Goal: Information Seeking & Learning: Learn about a topic

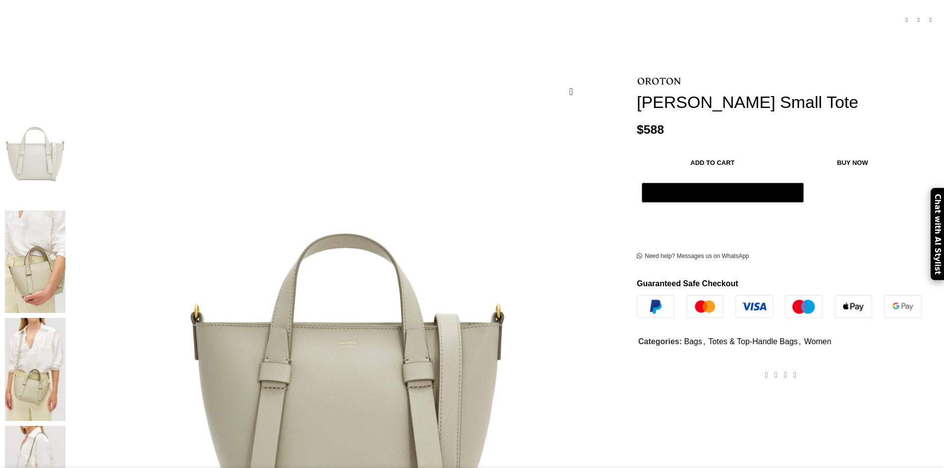
click at [409, 258] on img at bounding box center [233, 263] width 423 height 634
click at [65, 318] on img at bounding box center [35, 369] width 60 height 103
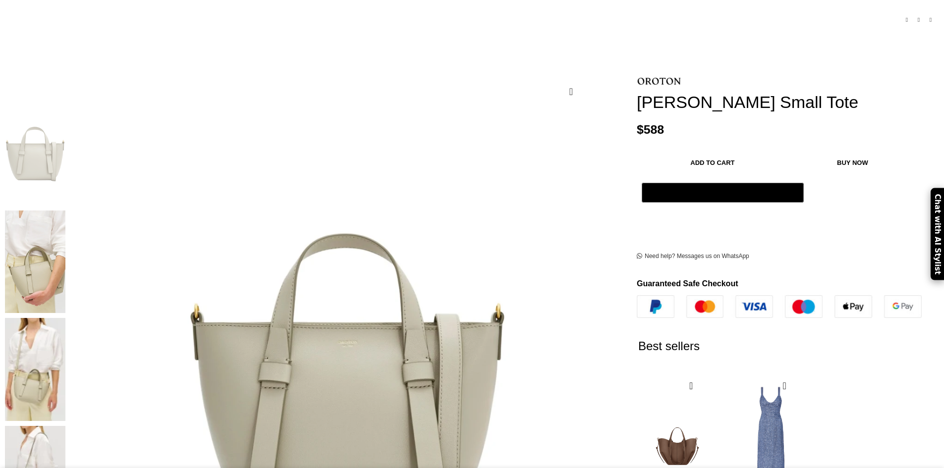
click at [65, 211] on img at bounding box center [35, 262] width 60 height 103
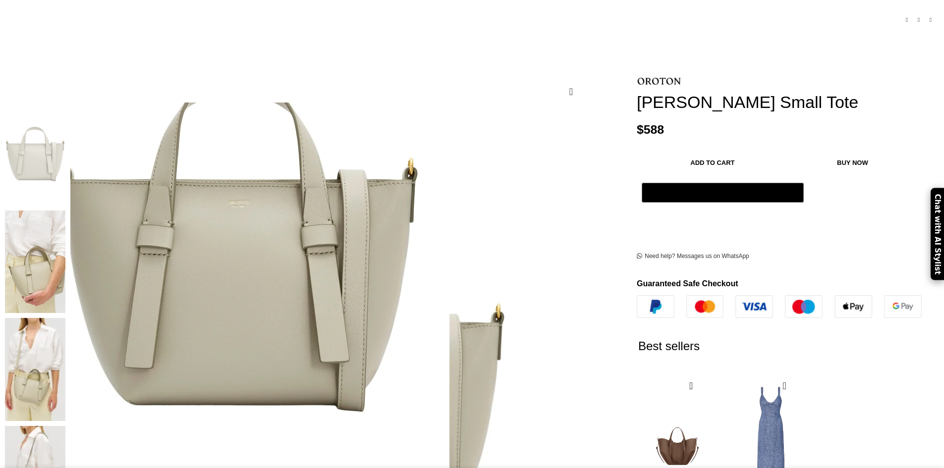
click at [392, 278] on img at bounding box center [238, 245] width 423 height 634
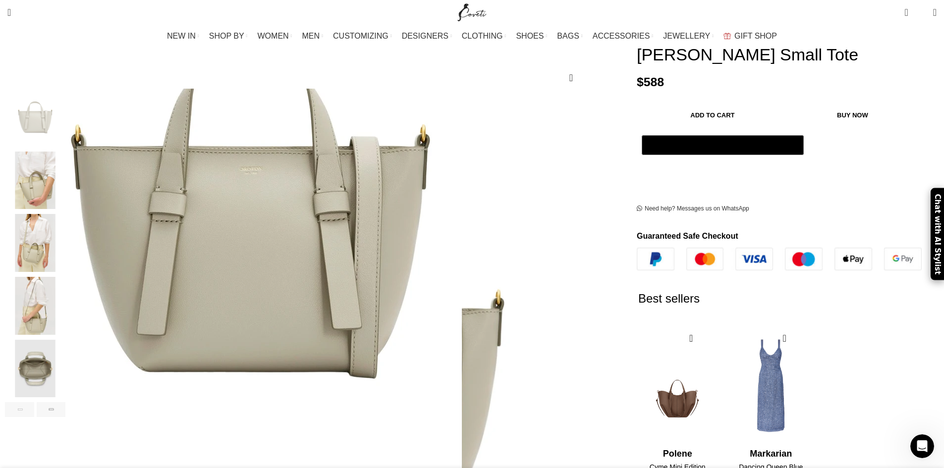
scroll to position [149, 0]
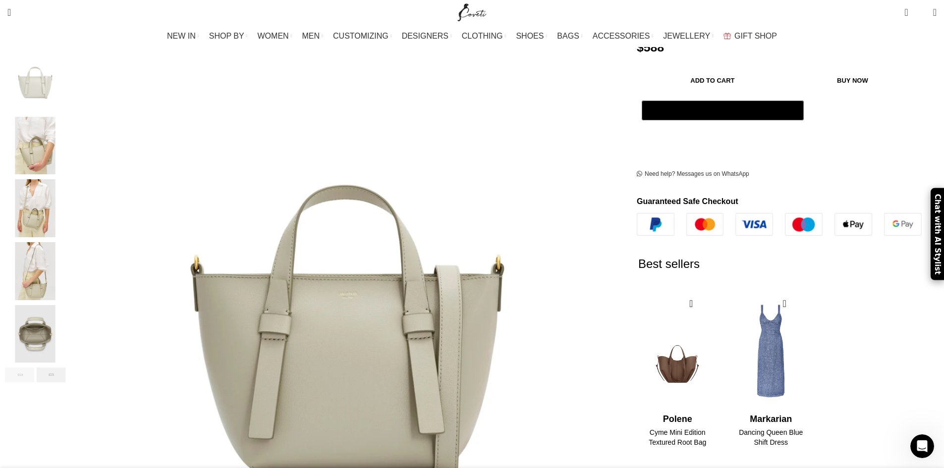
click at [66, 368] on div "Next slide" at bounding box center [51, 375] width 29 height 15
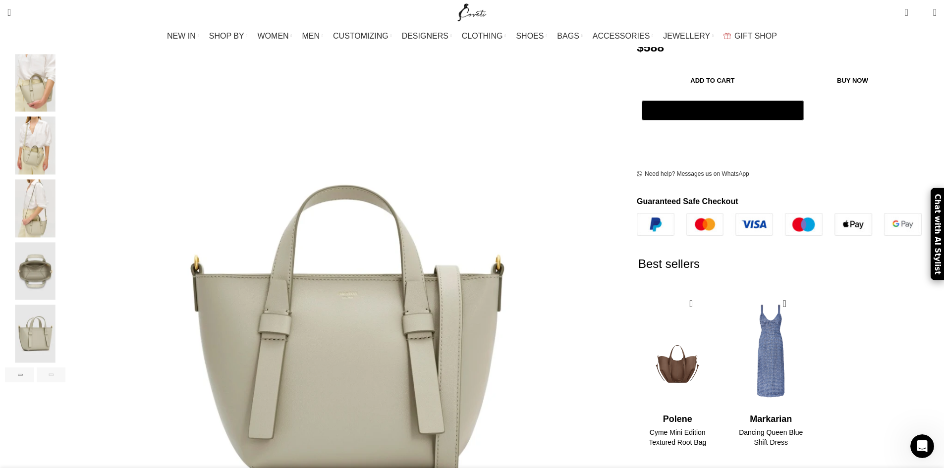
click at [66, 368] on div "Next slide" at bounding box center [51, 375] width 29 height 15
click at [65, 317] on img "6 / 6" at bounding box center [35, 334] width 60 height 58
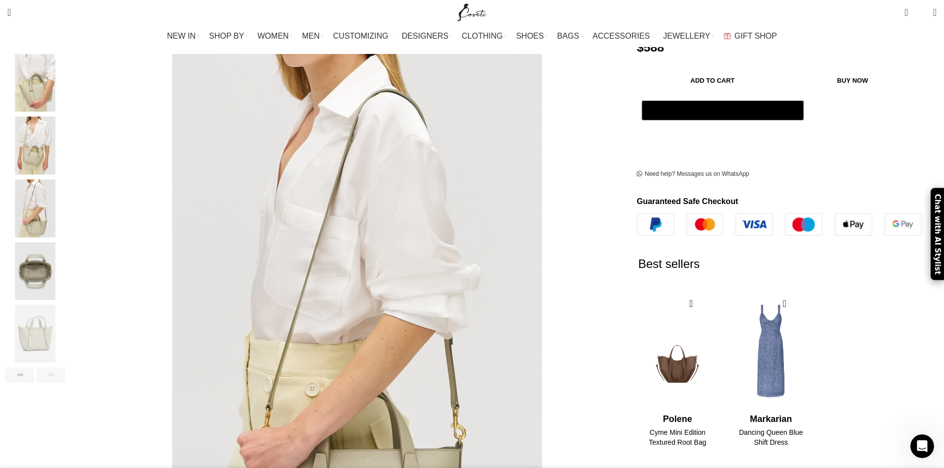
scroll to position [99, 0]
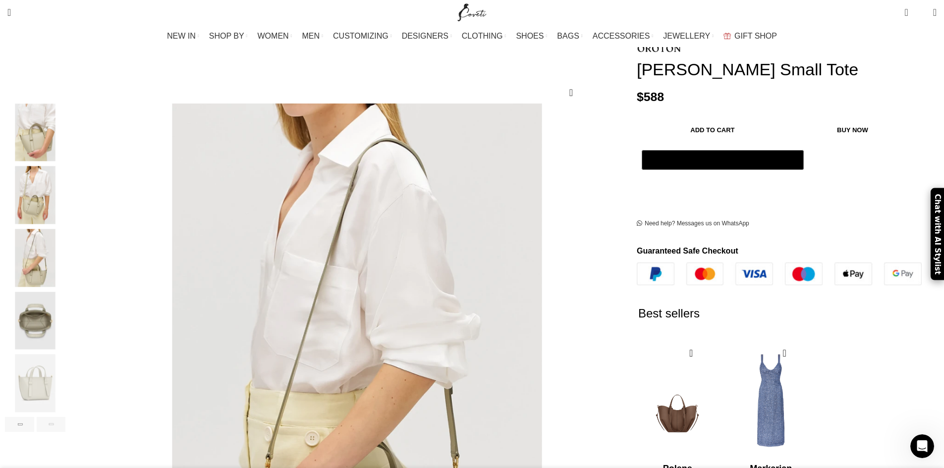
click at [65, 319] on img "5 / 6" at bounding box center [35, 321] width 60 height 58
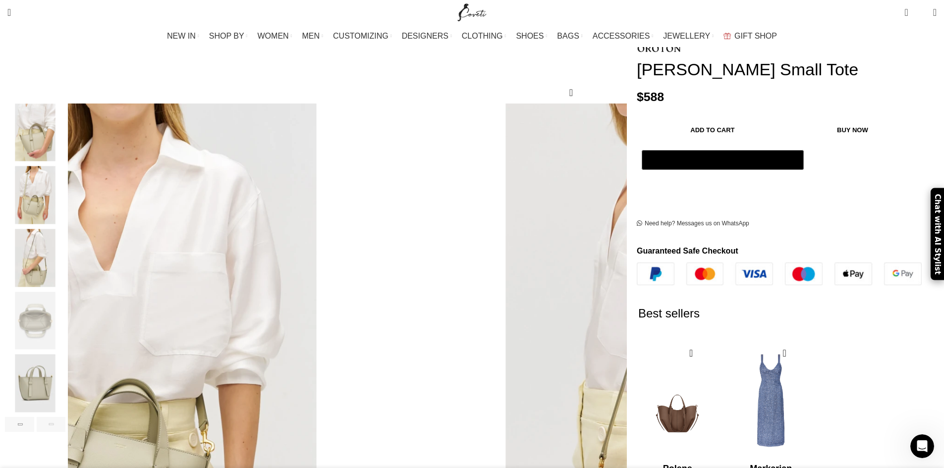
click at [65, 262] on img "4 / 6" at bounding box center [35, 258] width 60 height 58
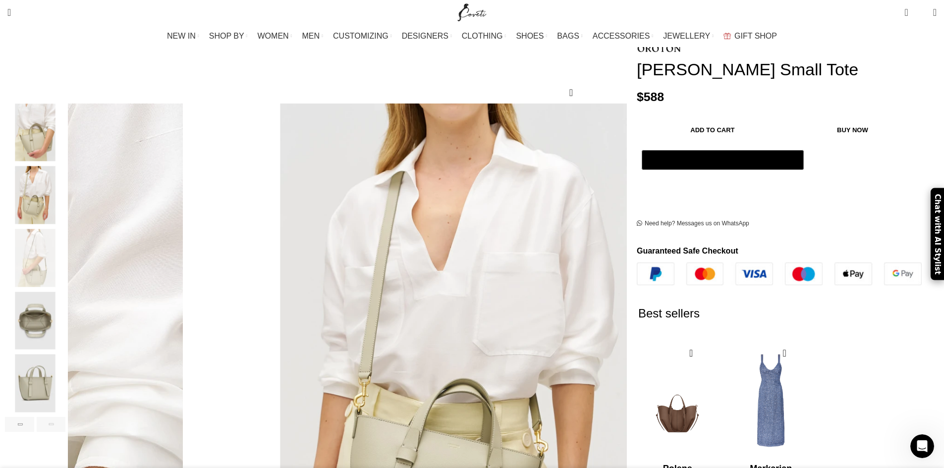
click at [65, 194] on img "3 / 6" at bounding box center [35, 196] width 60 height 58
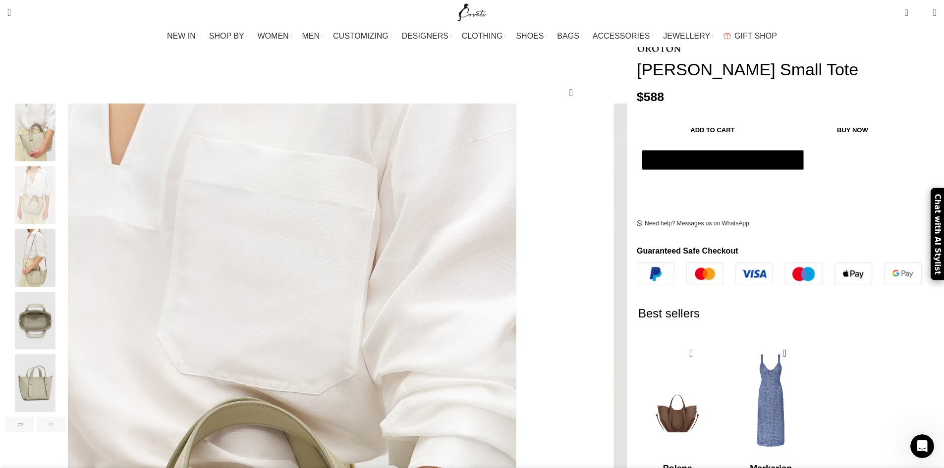
click at [65, 131] on img "2 / 6" at bounding box center [35, 133] width 60 height 58
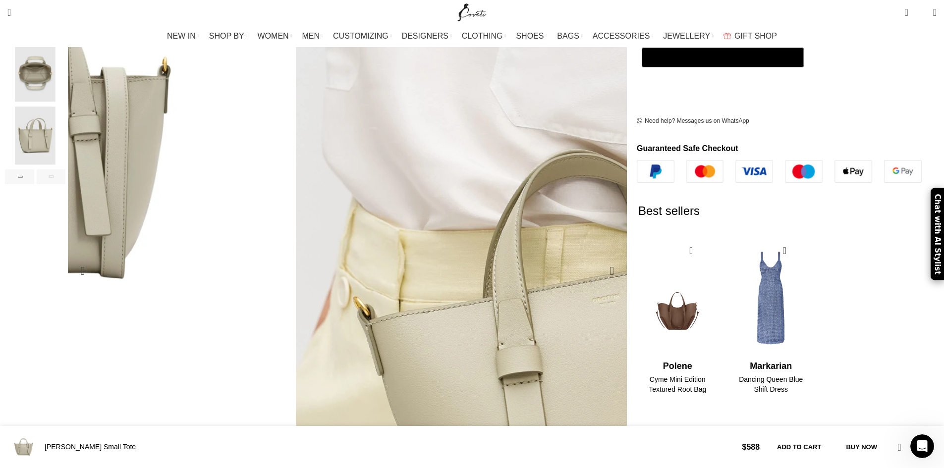
scroll to position [0, 730]
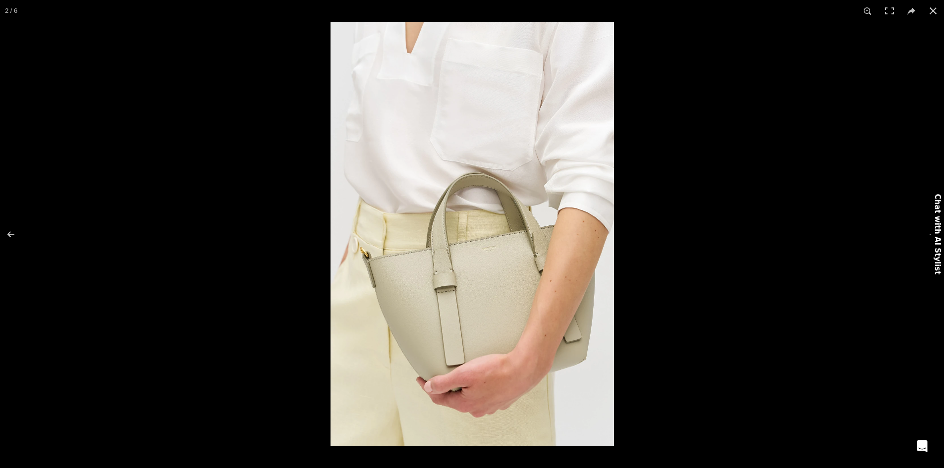
click at [500, 231] on img at bounding box center [472, 234] width 283 height 425
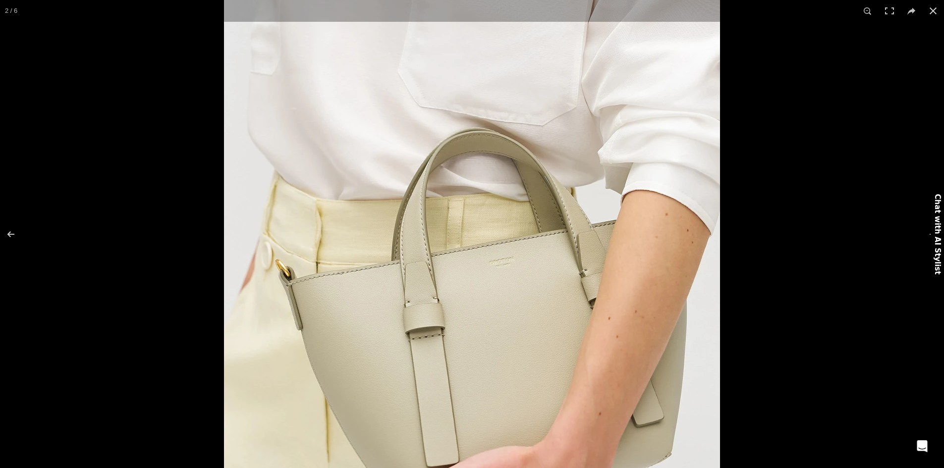
click at [500, 231] on img at bounding box center [472, 236] width 496 height 743
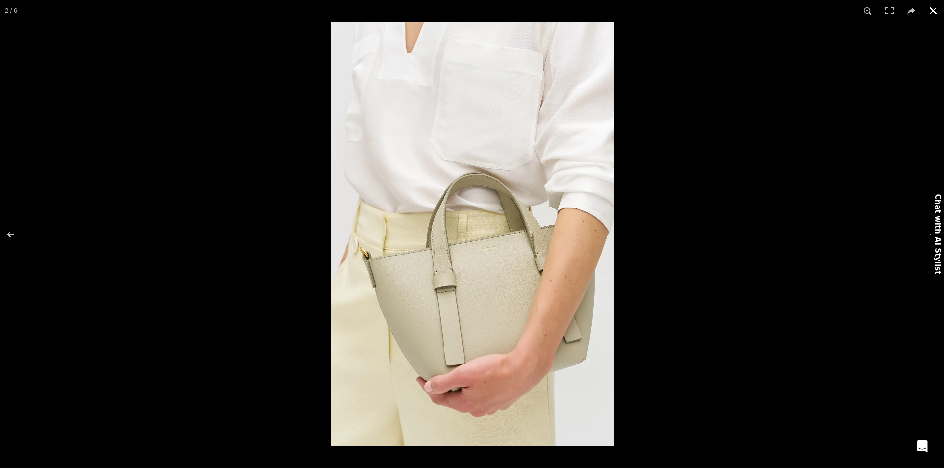
click at [932, 9] on button at bounding box center [933, 11] width 22 height 22
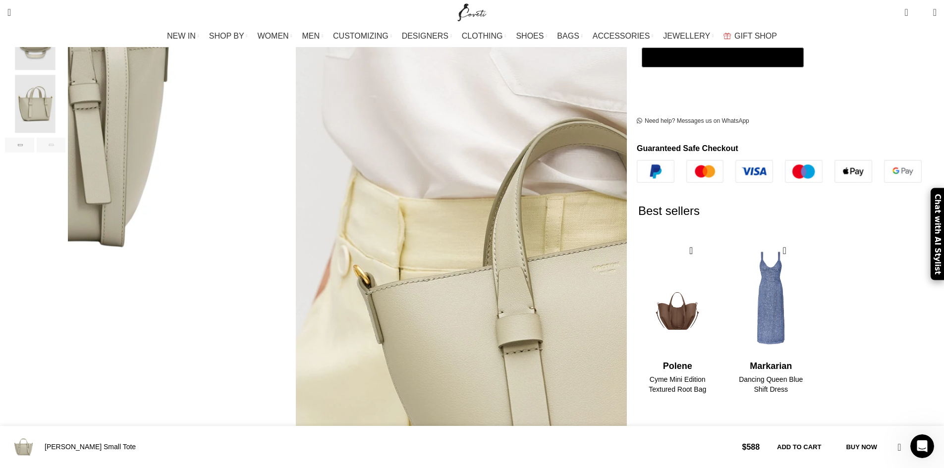
scroll to position [396, 0]
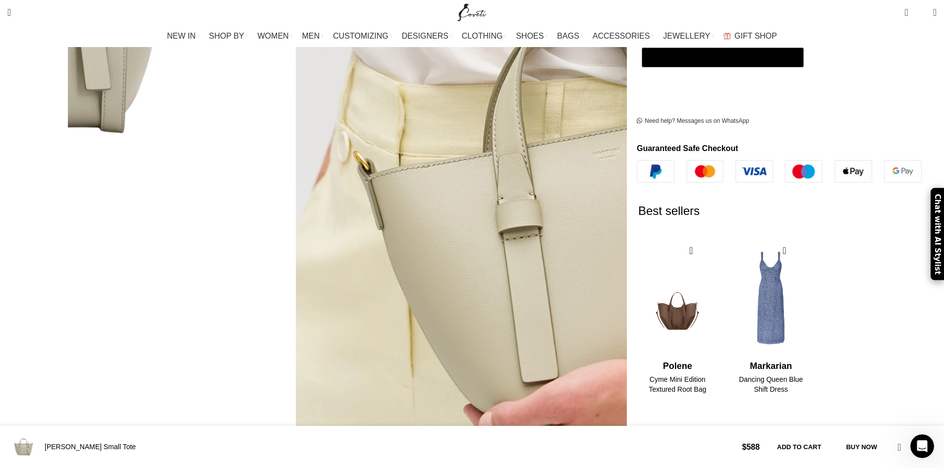
scroll to position [545, 0]
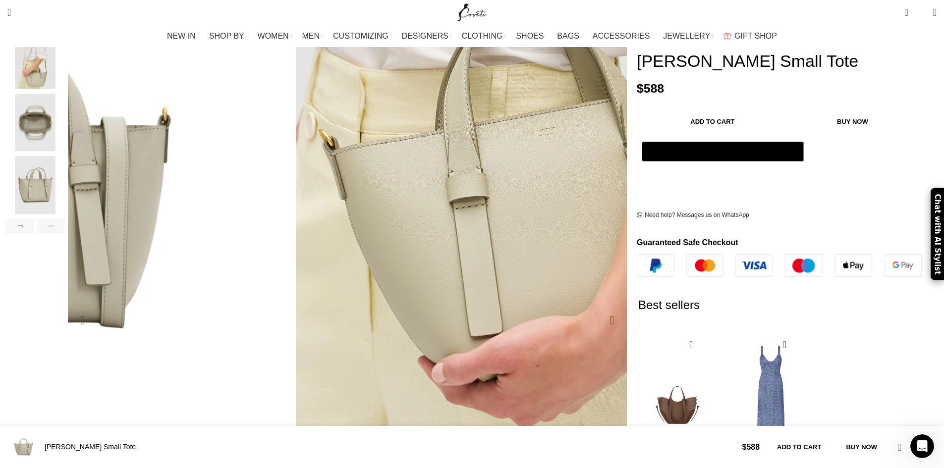
scroll to position [0, 0]
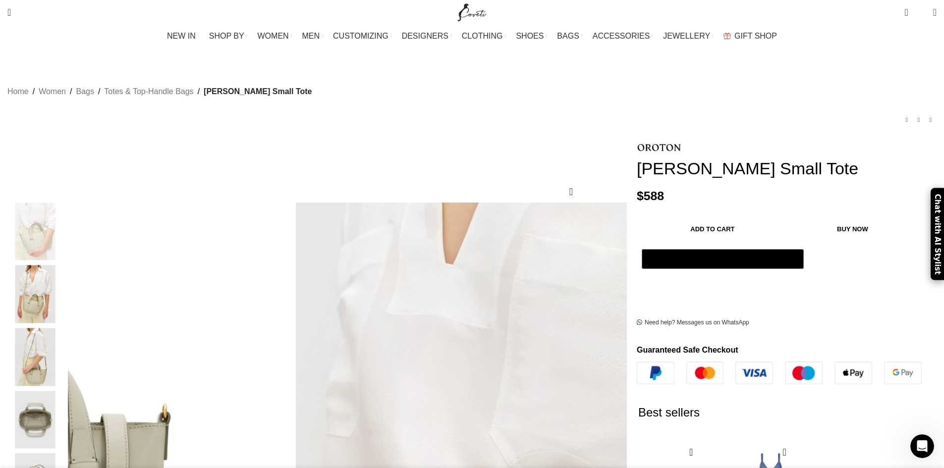
click at [65, 218] on img "2 / 6" at bounding box center [35, 232] width 60 height 58
click at [65, 220] on img "2 / 6" at bounding box center [35, 232] width 60 height 58
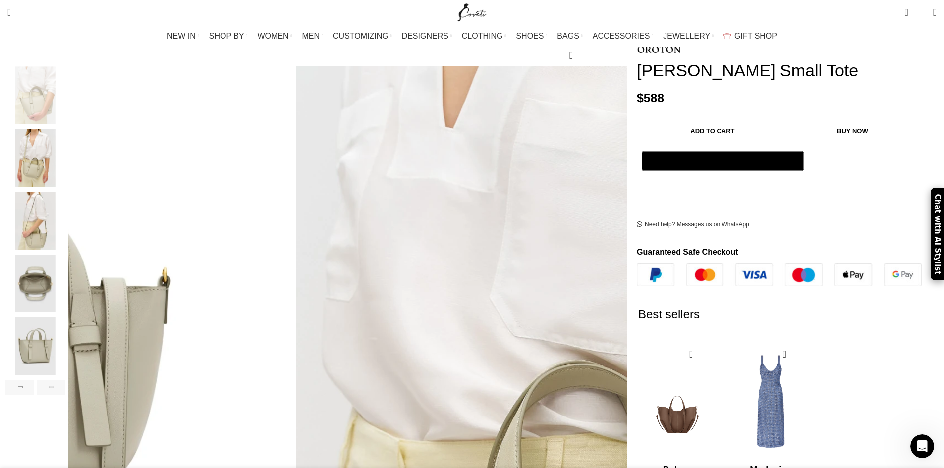
scroll to position [149, 0]
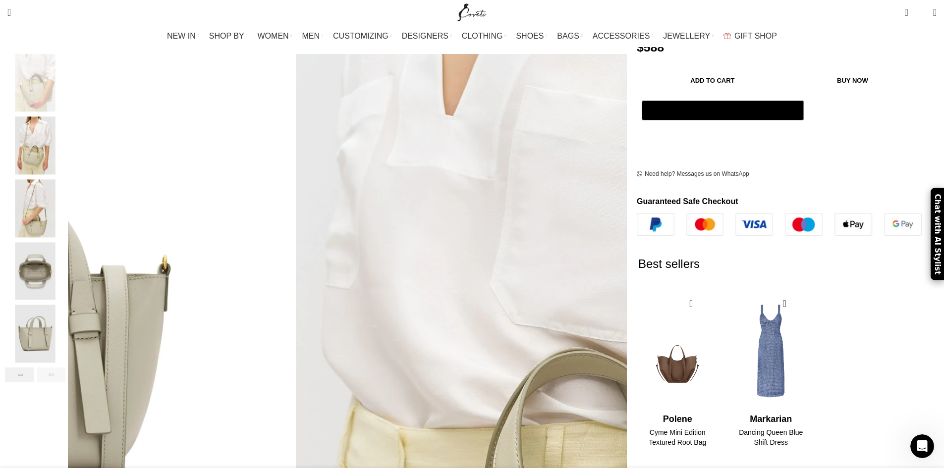
click at [34, 368] on div "Previous slide" at bounding box center [19, 375] width 29 height 15
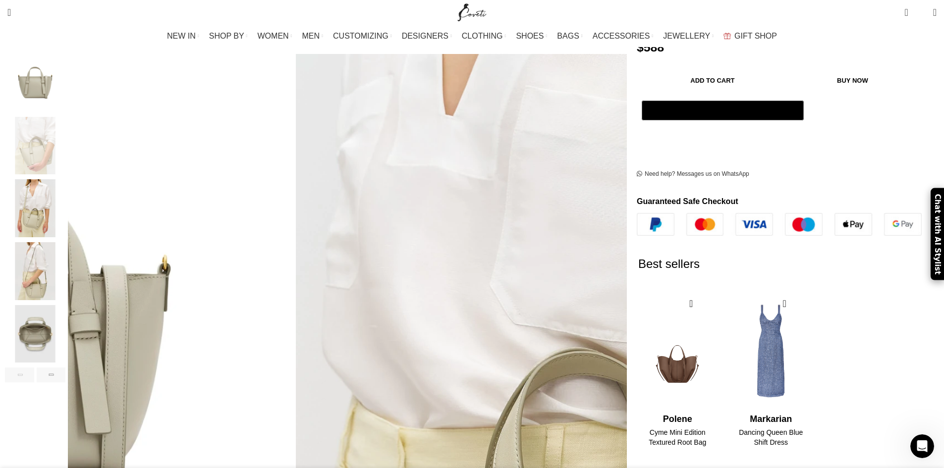
click at [34, 368] on div "Previous slide" at bounding box center [19, 375] width 29 height 15
click at [65, 80] on img "1 / 6" at bounding box center [35, 83] width 60 height 58
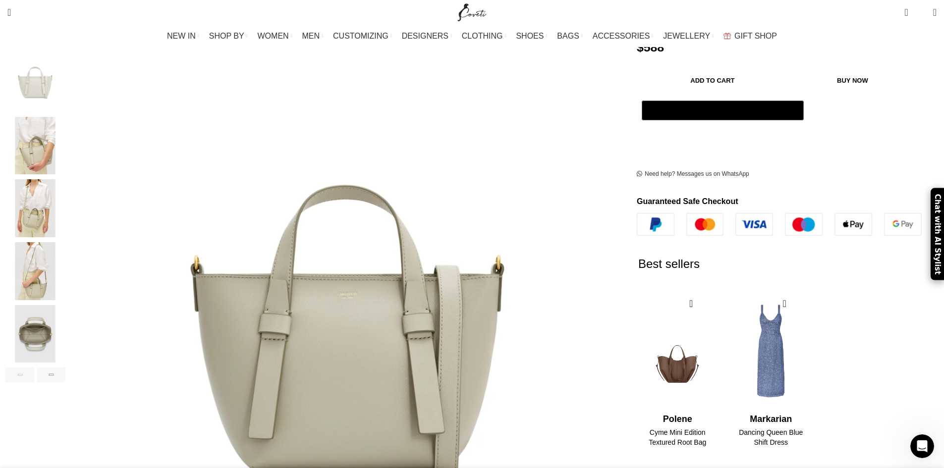
scroll to position [0, 1669]
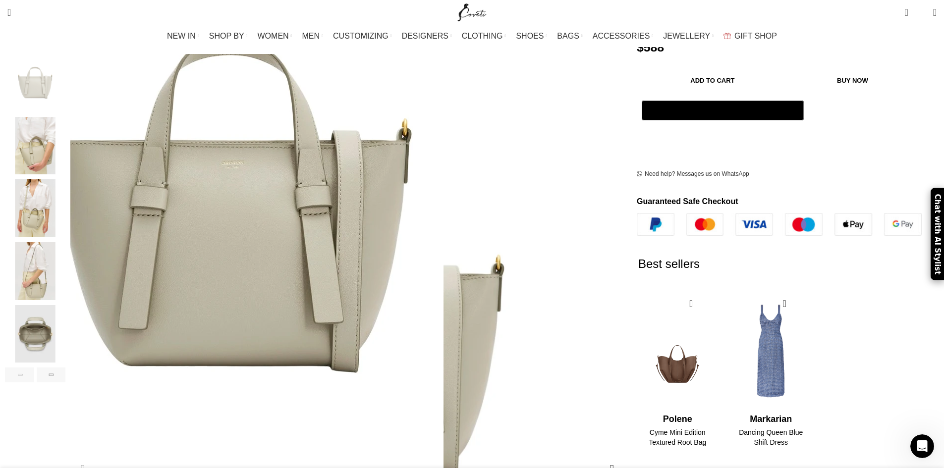
click at [412, 219] on img "1 / 6" at bounding box center [232, 205] width 423 height 634
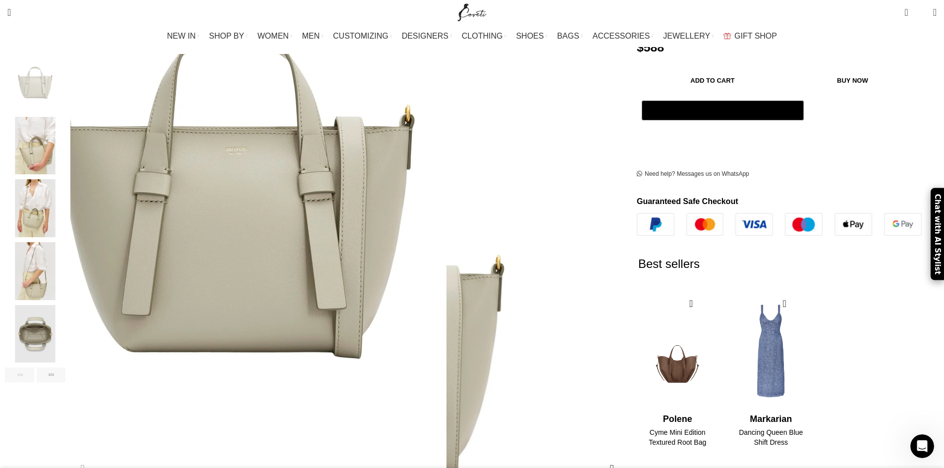
click at [401, 234] on img "1 / 6" at bounding box center [235, 192] width 423 height 634
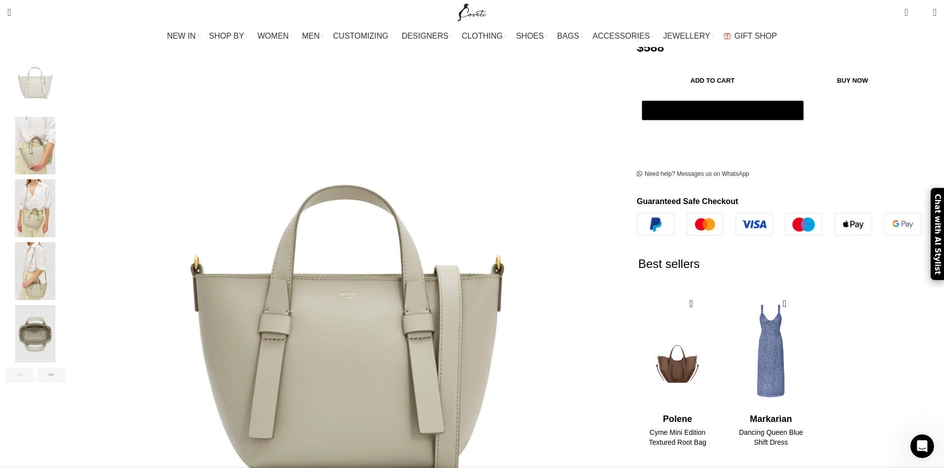
click at [65, 82] on img "1 / 6" at bounding box center [35, 83] width 60 height 58
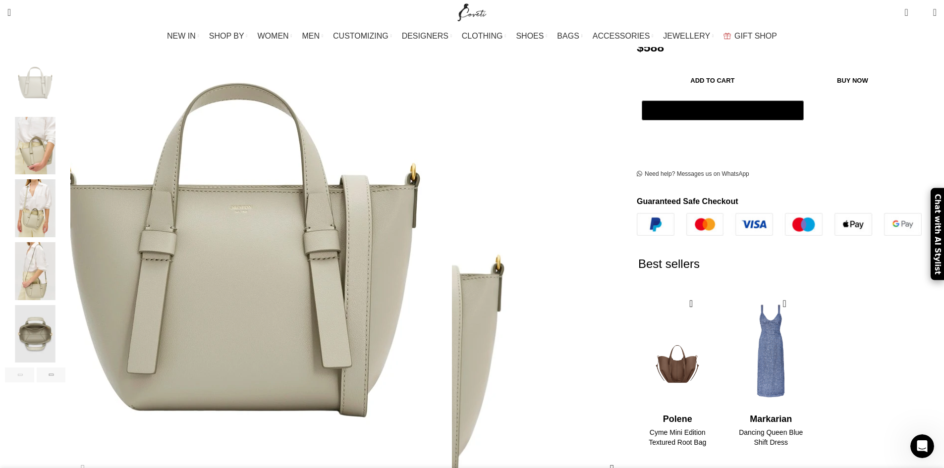
scroll to position [0, 0]
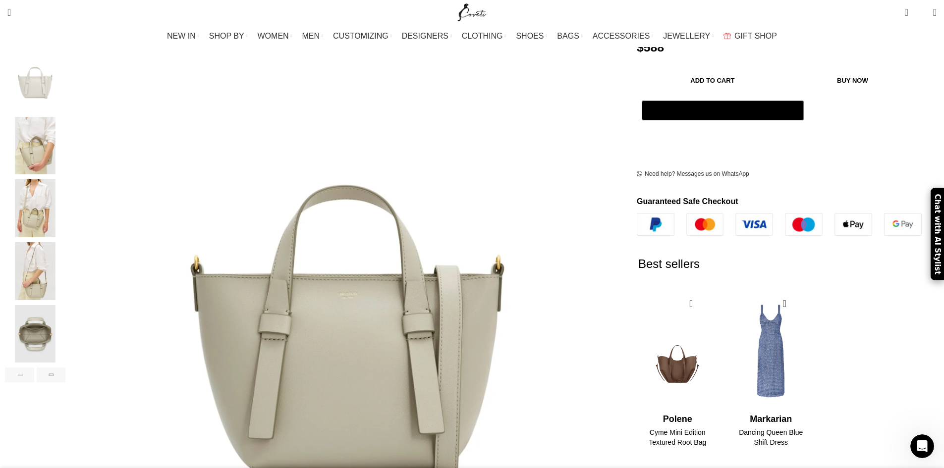
click at [65, 119] on img "2 / 6" at bounding box center [35, 146] width 60 height 58
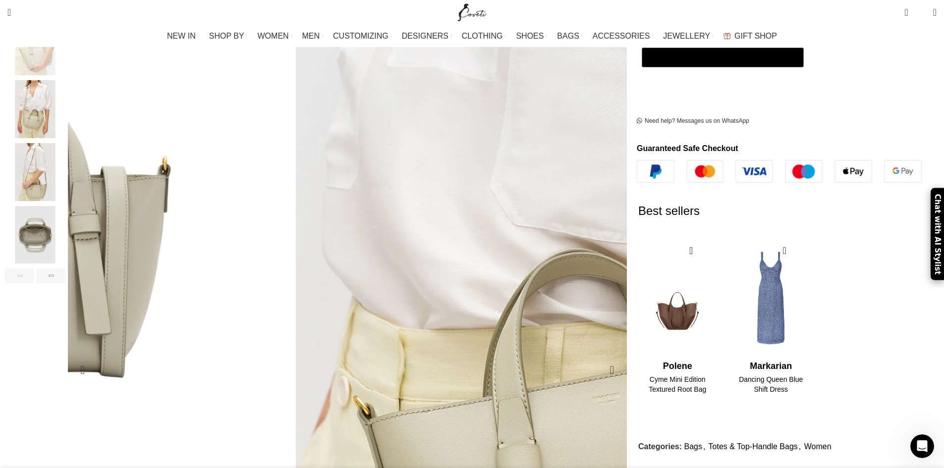
scroll to position [0, 105]
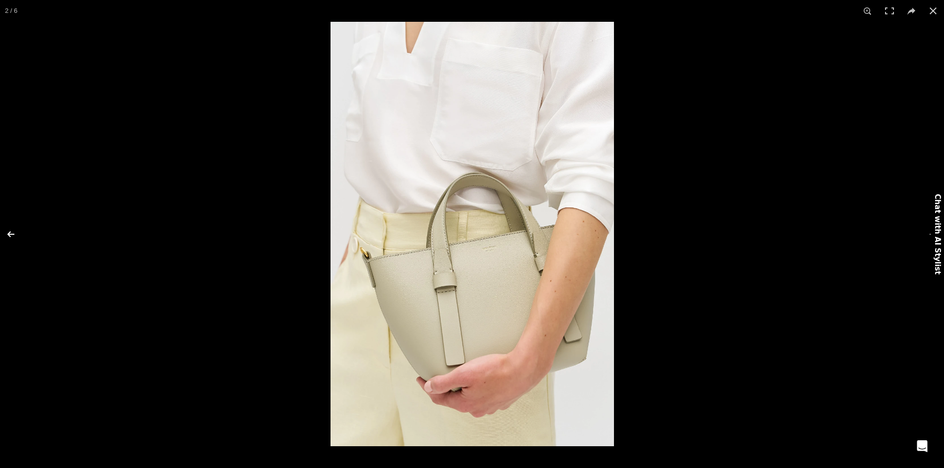
click at [13, 235] on button at bounding box center [17, 235] width 35 height 50
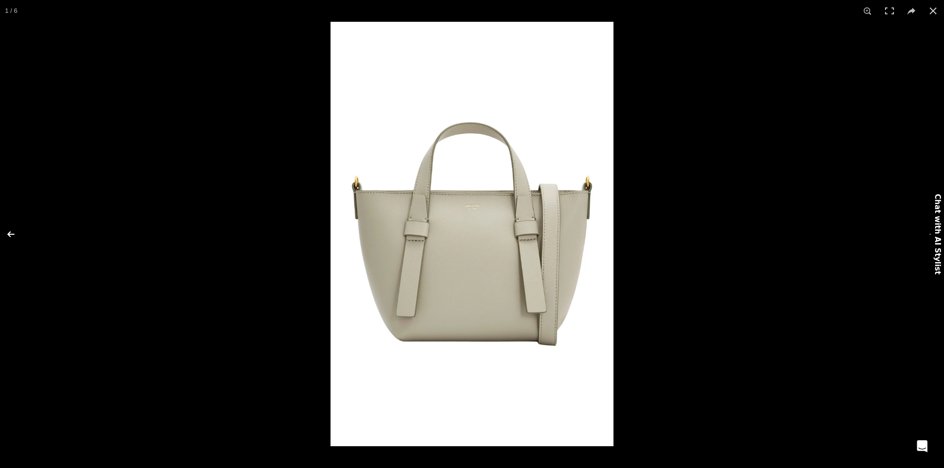
click at [13, 235] on button at bounding box center [17, 235] width 35 height 50
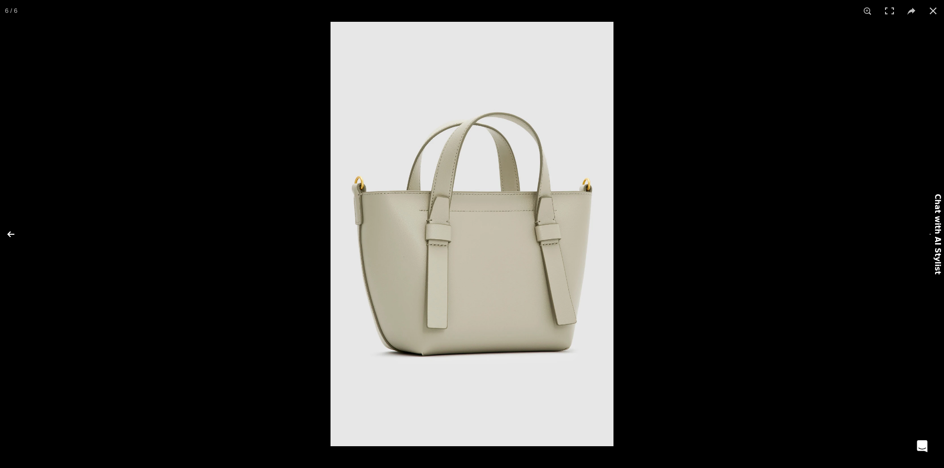
click at [13, 235] on button at bounding box center [17, 235] width 35 height 50
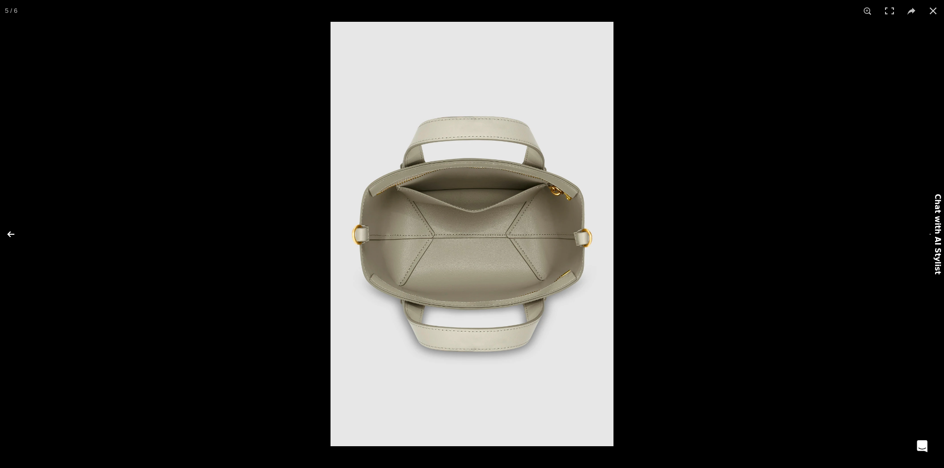
scroll to position [0, 209]
click at [13, 235] on button at bounding box center [17, 235] width 35 height 50
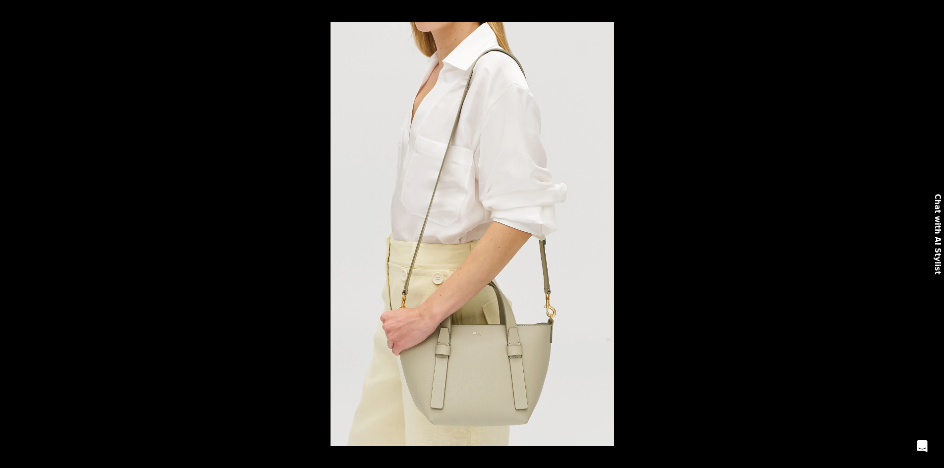
click at [13, 235] on button at bounding box center [17, 235] width 35 height 50
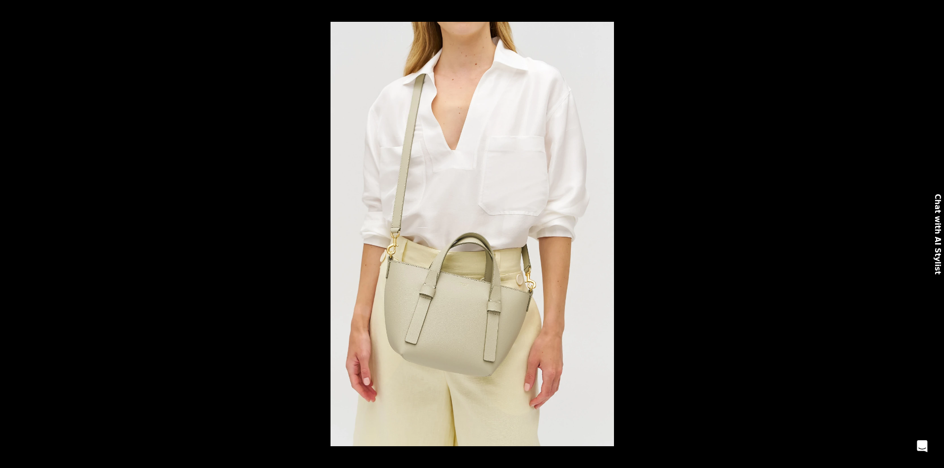
click at [13, 235] on button at bounding box center [17, 235] width 35 height 50
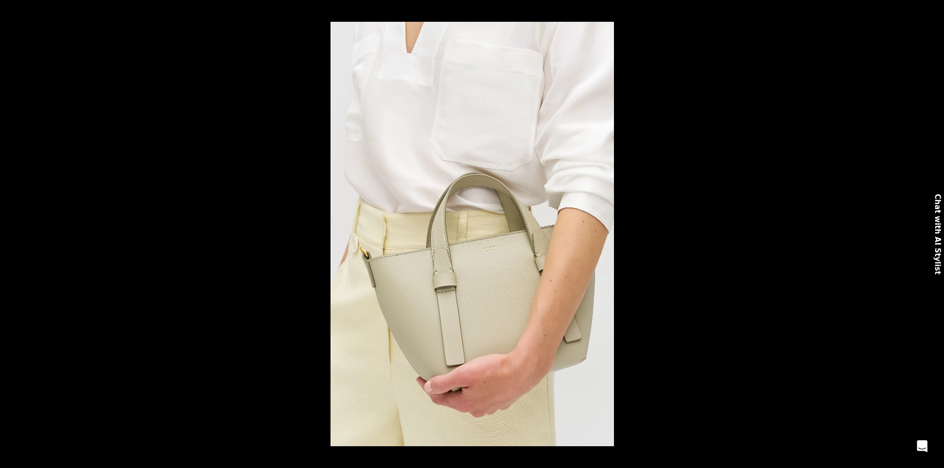
scroll to position [0, 313]
click at [13, 235] on button at bounding box center [17, 235] width 35 height 50
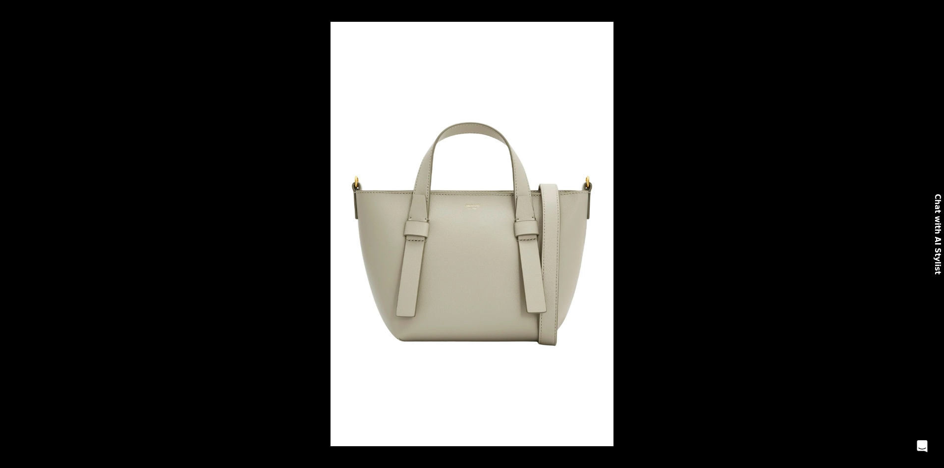
click at [13, 235] on button at bounding box center [17, 235] width 35 height 50
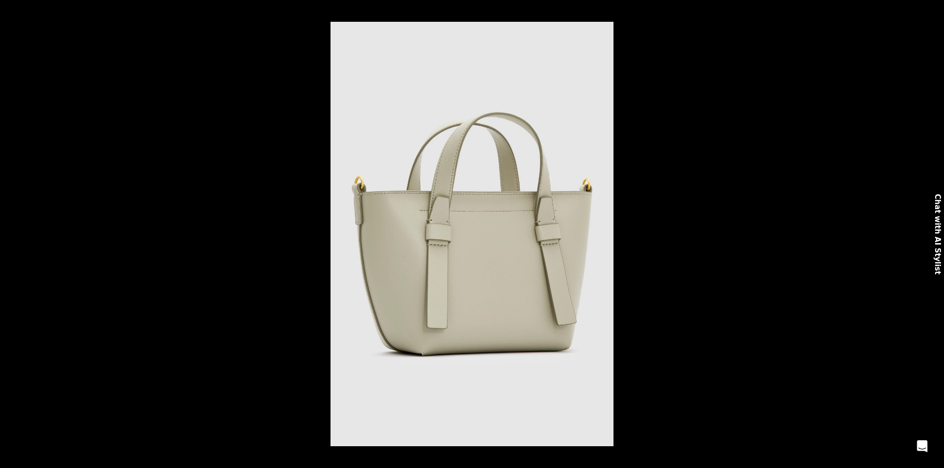
click at [13, 235] on button at bounding box center [17, 235] width 35 height 50
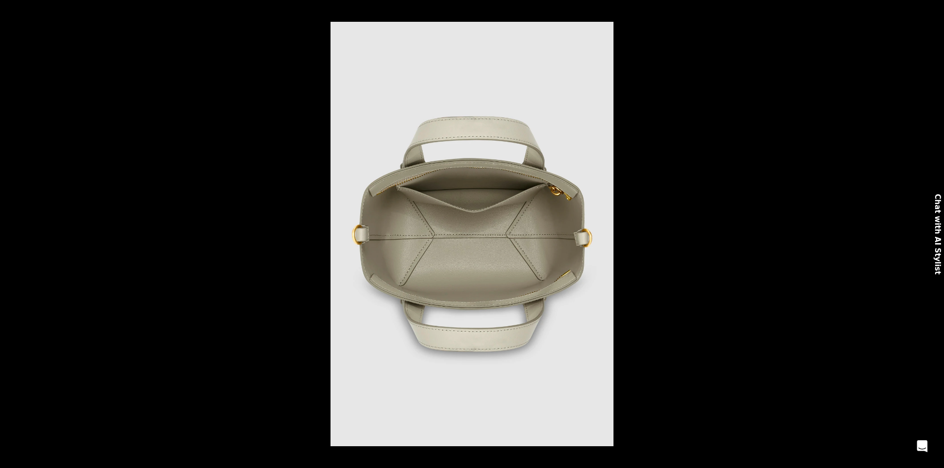
scroll to position [0, 417]
click at [9, 234] on button at bounding box center [17, 235] width 35 height 50
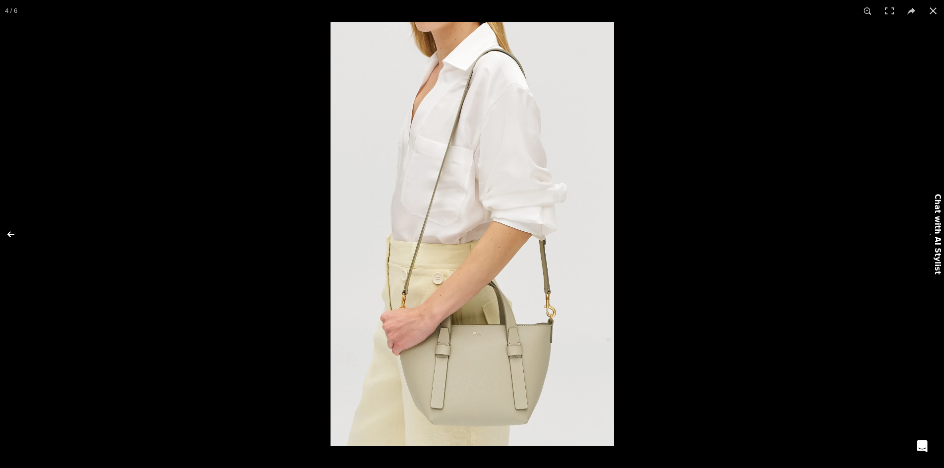
click at [9, 234] on button at bounding box center [17, 235] width 35 height 50
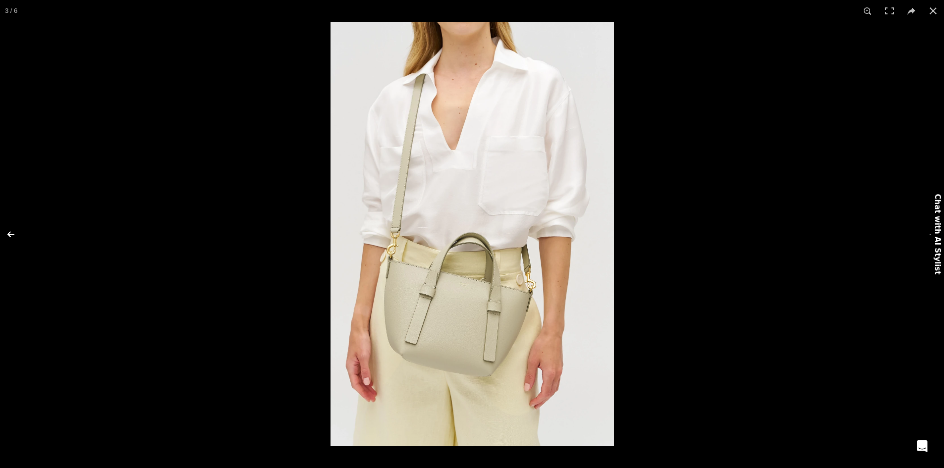
click at [9, 234] on button at bounding box center [17, 235] width 35 height 50
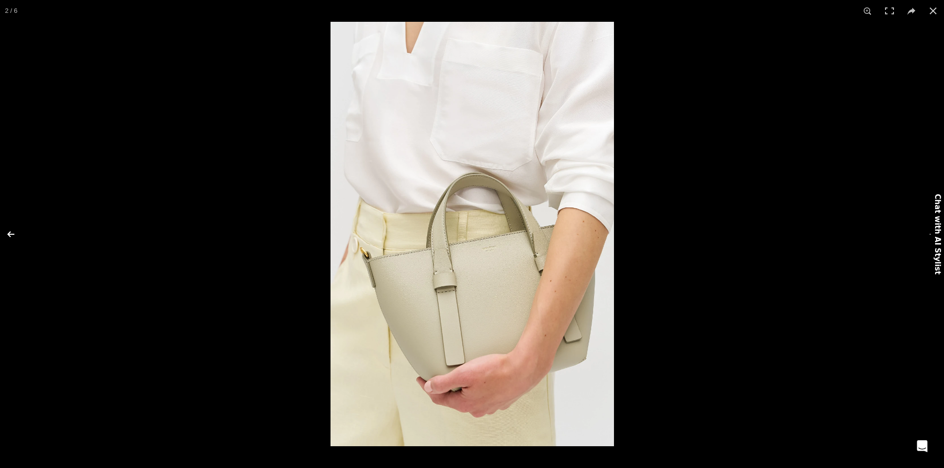
click at [9, 234] on button at bounding box center [17, 235] width 35 height 50
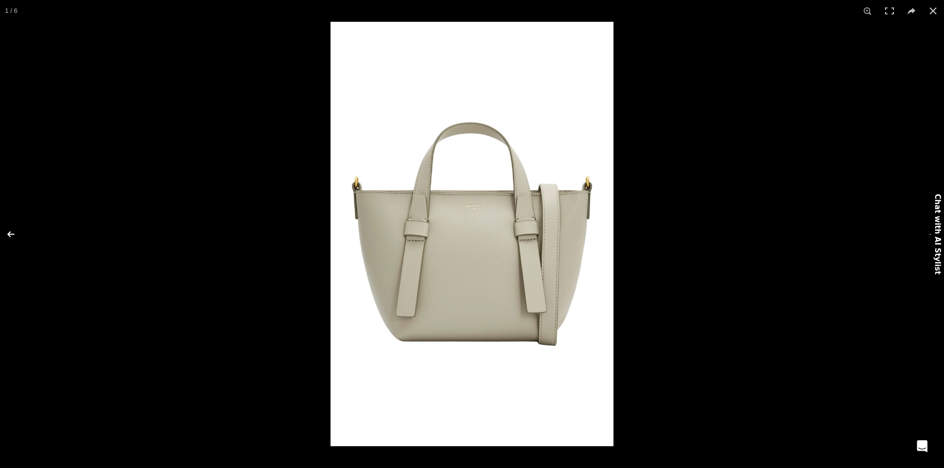
click at [9, 234] on button at bounding box center [17, 235] width 35 height 50
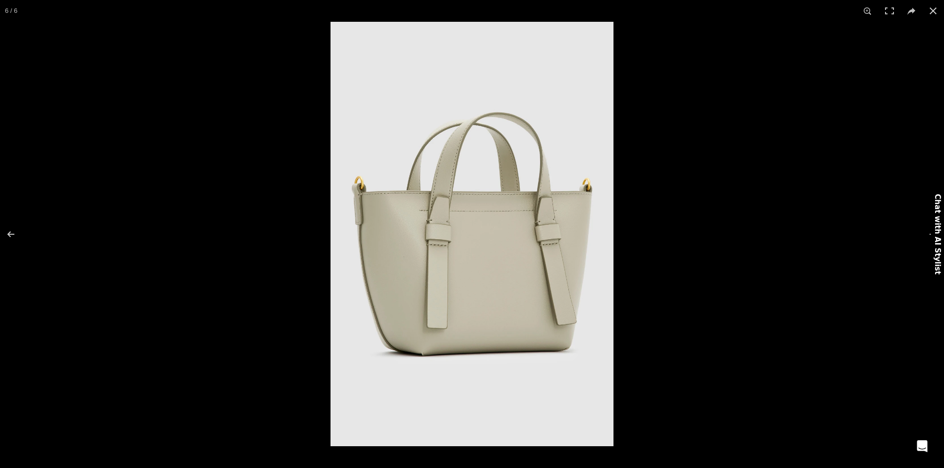
scroll to position [0, 522]
click at [928, 232] on button at bounding box center [926, 235] width 35 height 50
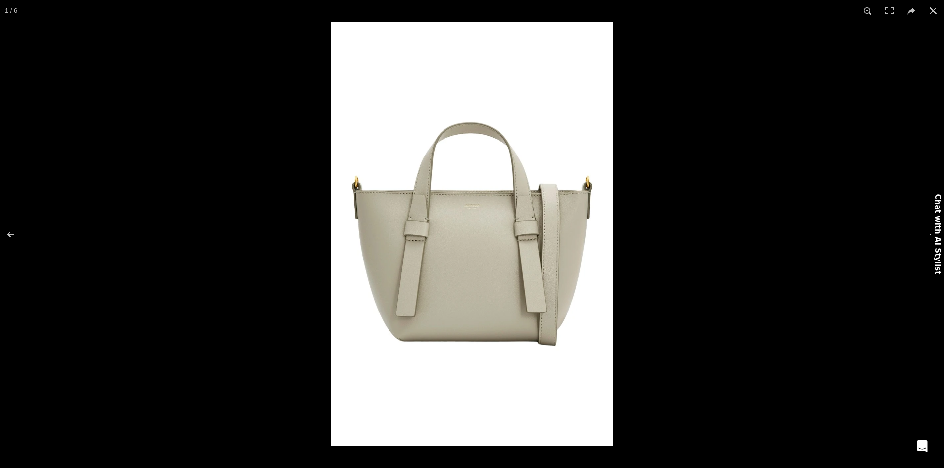
click at [928, 232] on button at bounding box center [926, 235] width 35 height 50
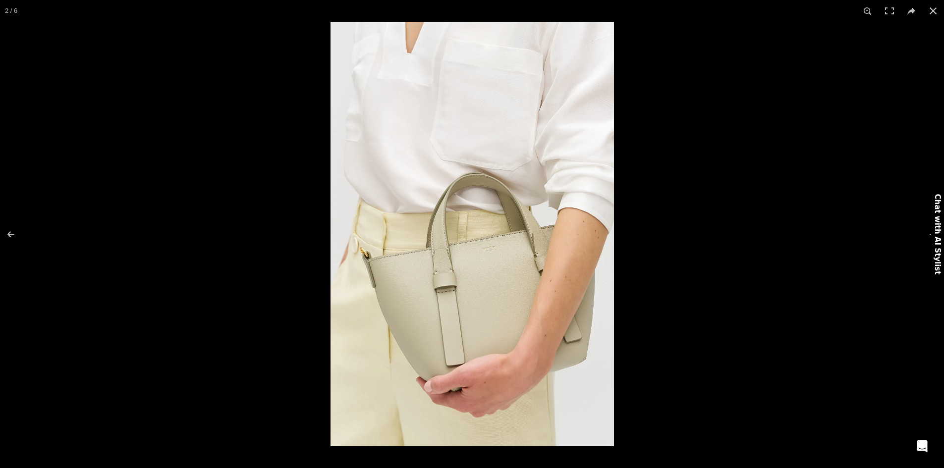
click at [928, 232] on button at bounding box center [926, 235] width 35 height 50
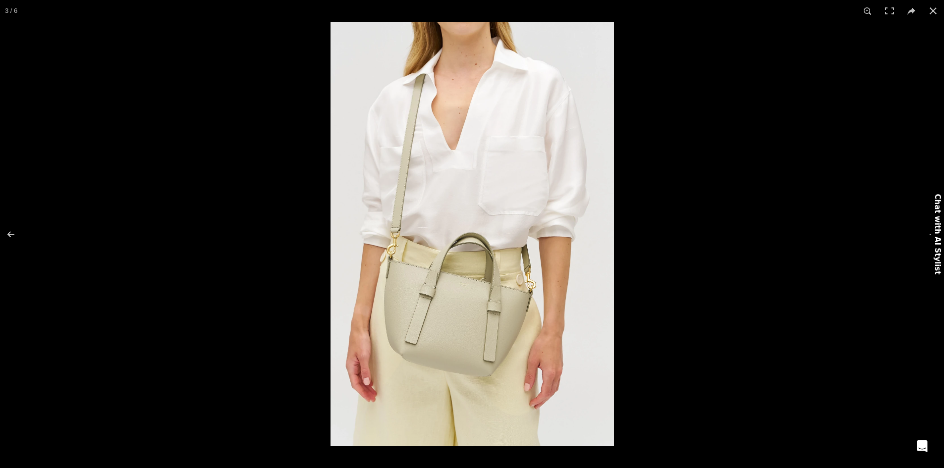
click at [928, 232] on button at bounding box center [926, 235] width 35 height 50
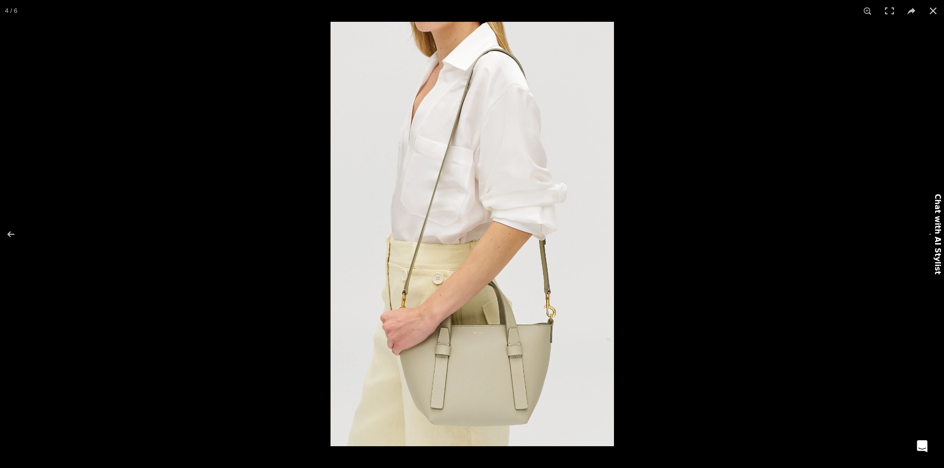
click at [928, 232] on button at bounding box center [926, 235] width 35 height 50
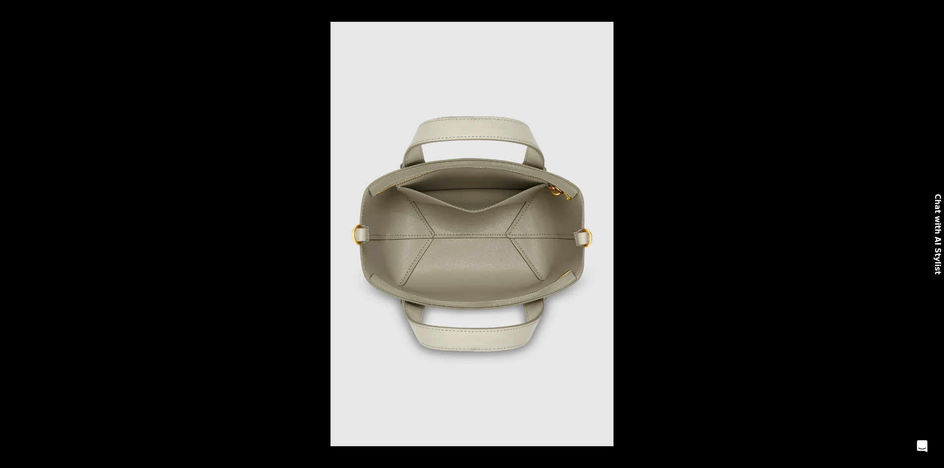
scroll to position [0, 730]
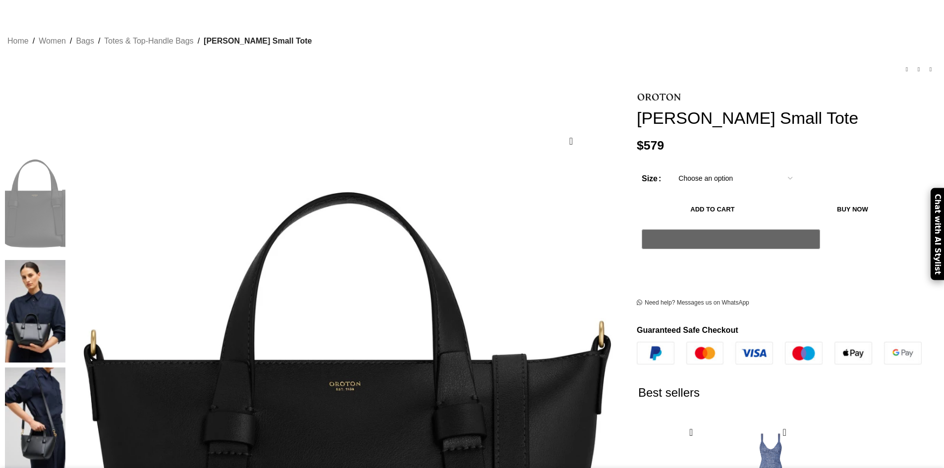
click at [65, 178] on img at bounding box center [35, 203] width 60 height 103
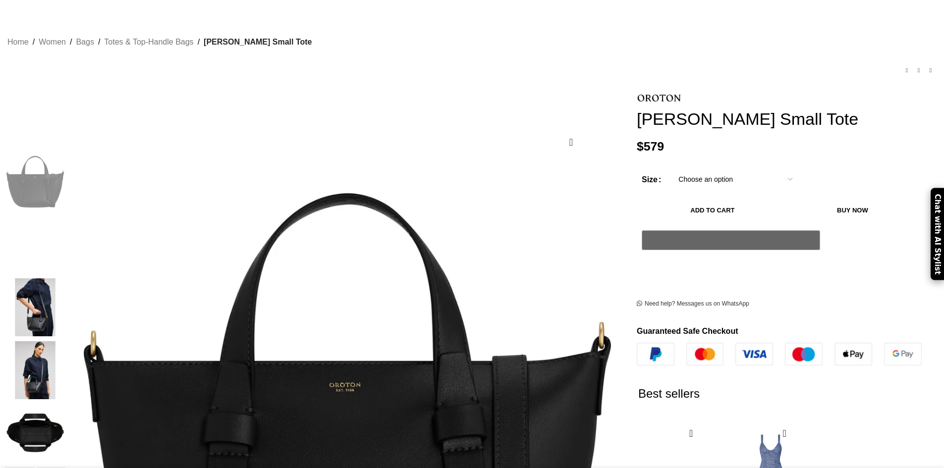
click at [65, 235] on img "2 / 6" at bounding box center [35, 245] width 60 height 58
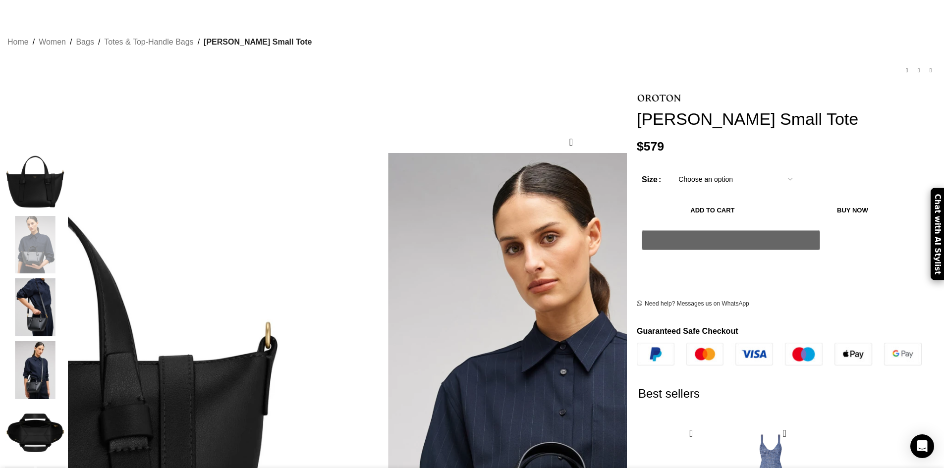
click at [65, 298] on img "3 / 6" at bounding box center [35, 308] width 60 height 58
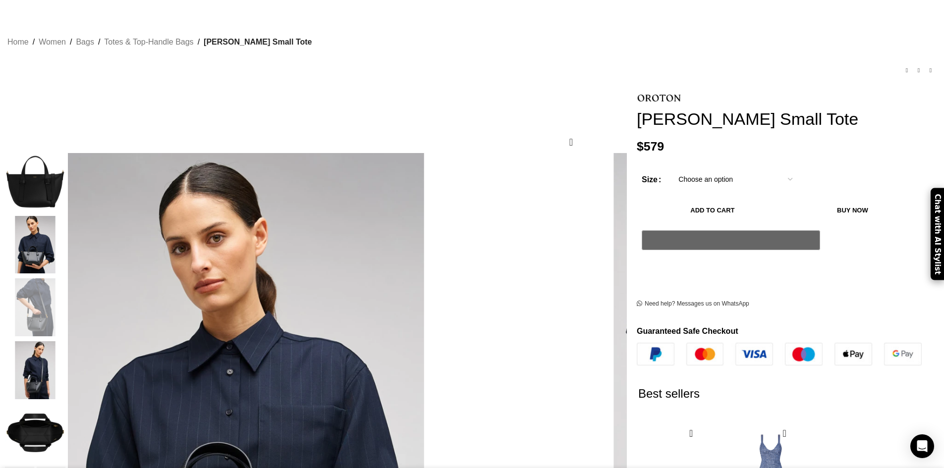
click at [65, 359] on img "4 / 6" at bounding box center [35, 370] width 60 height 58
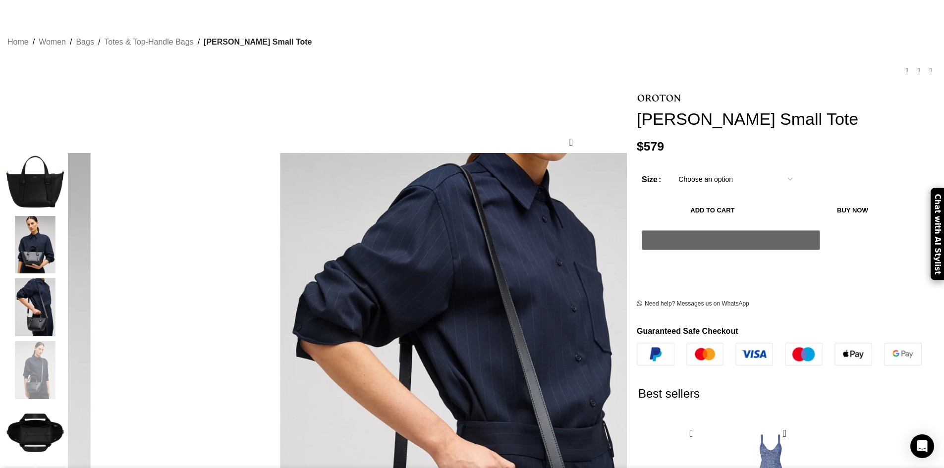
click at [65, 411] on img "5 / 6" at bounding box center [35, 433] width 60 height 58
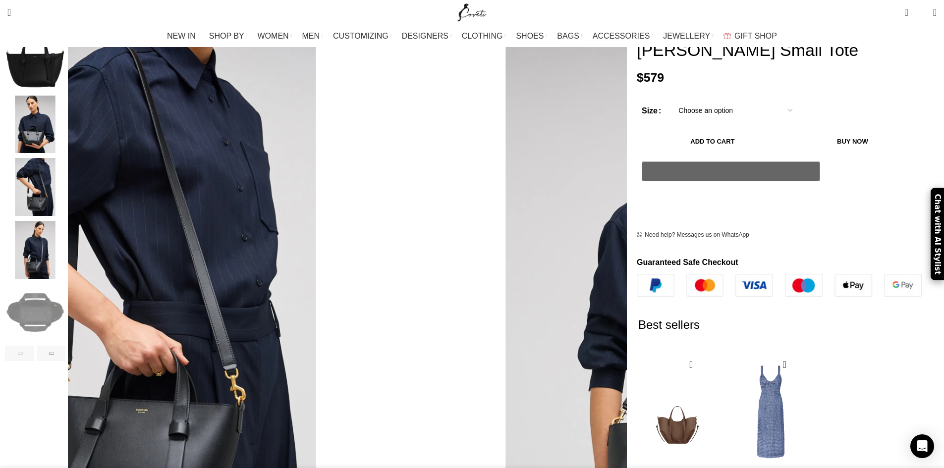
scroll to position [248, 0]
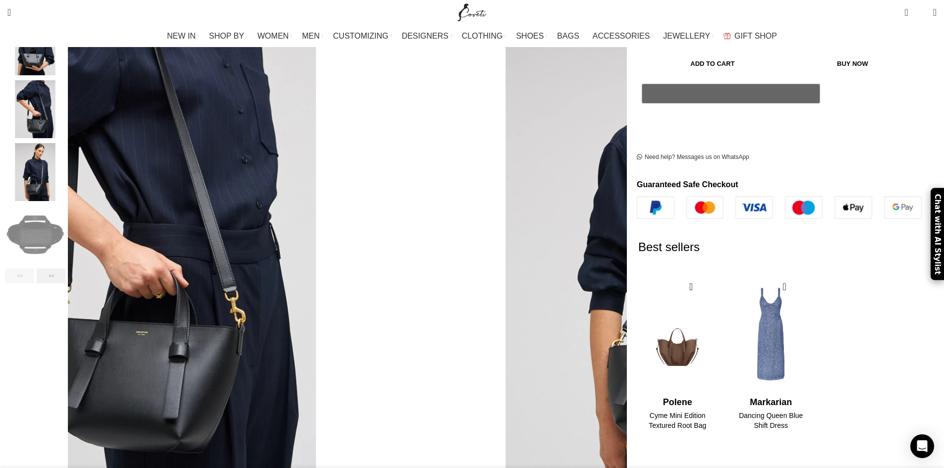
click at [66, 269] on div "Next slide" at bounding box center [51, 276] width 29 height 15
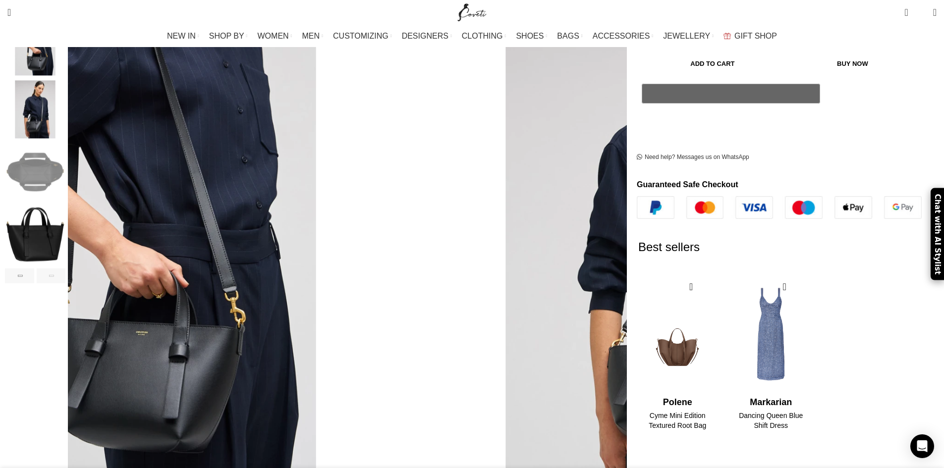
click at [66, 269] on div "Next slide" at bounding box center [51, 276] width 29 height 15
click at [65, 227] on img "6 / 6" at bounding box center [35, 235] width 60 height 58
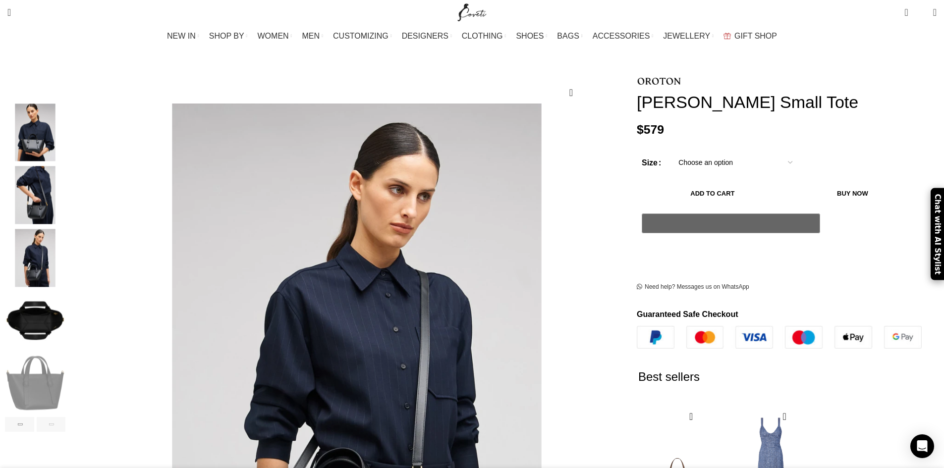
scroll to position [0, 209]
